Goal: Navigation & Orientation: Understand site structure

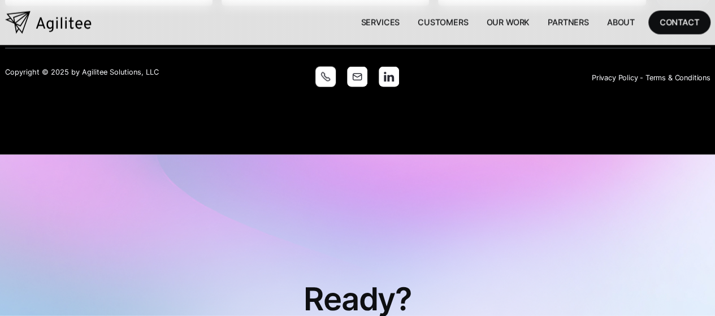
scroll to position [3289, 0]
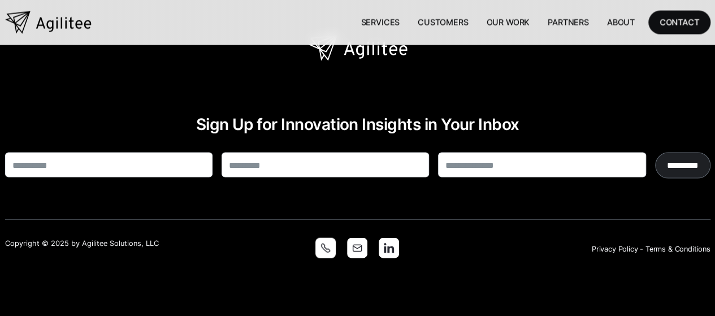
click at [389, 238] on img at bounding box center [389, 248] width 20 height 20
click at [447, 24] on link "Customers" at bounding box center [442, 22] width 68 height 23
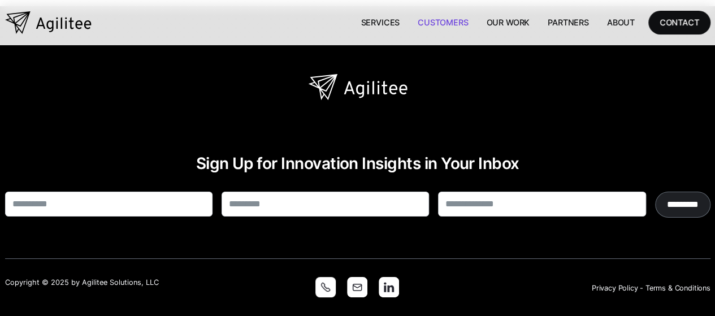
scroll to position [6328, 0]
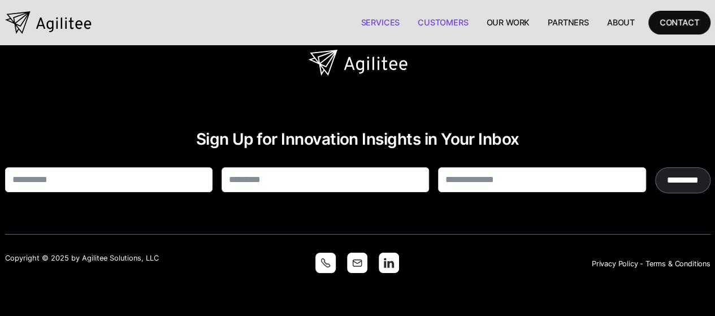
click at [382, 23] on link "Services" at bounding box center [379, 22] width 57 height 23
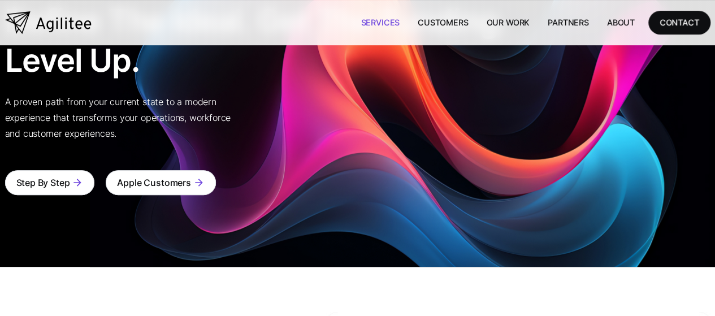
scroll to position [2335, 0]
